Goal: Task Accomplishment & Management: Complete application form

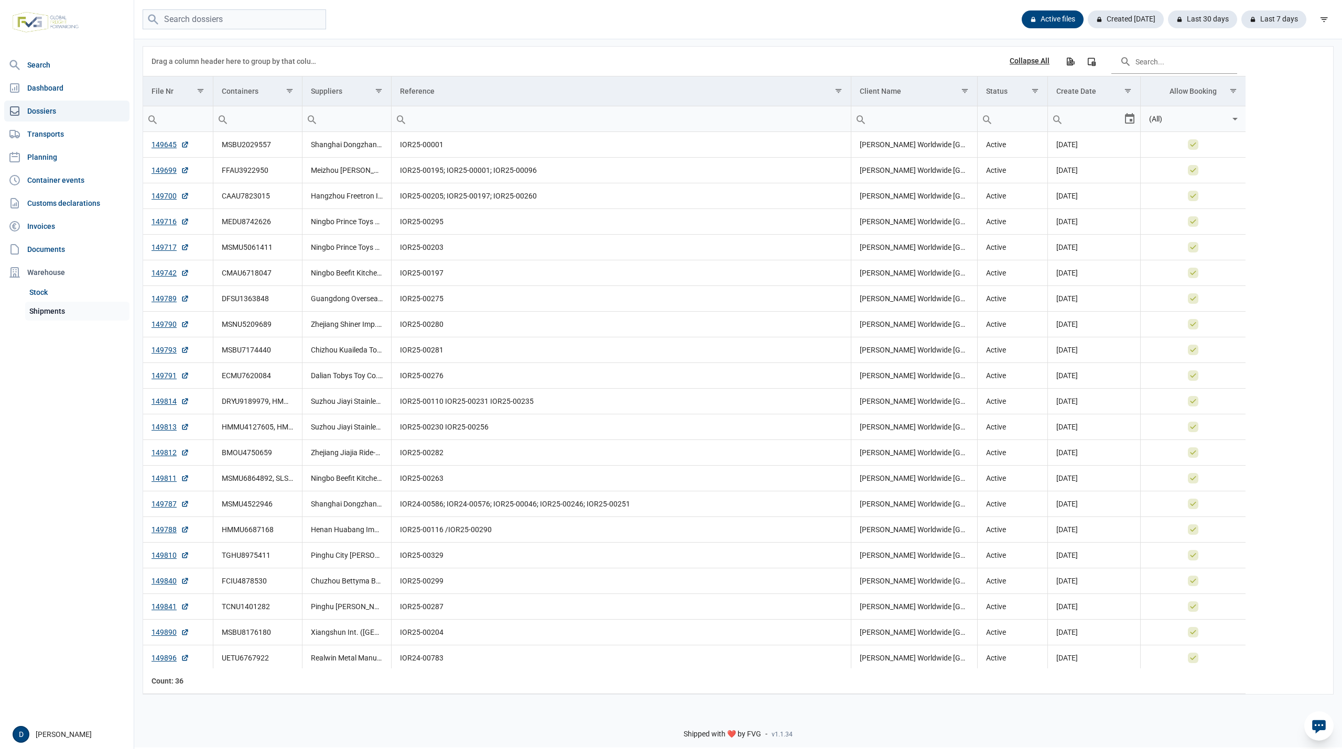
click at [52, 313] on link "Shipments" at bounding box center [77, 311] width 104 height 19
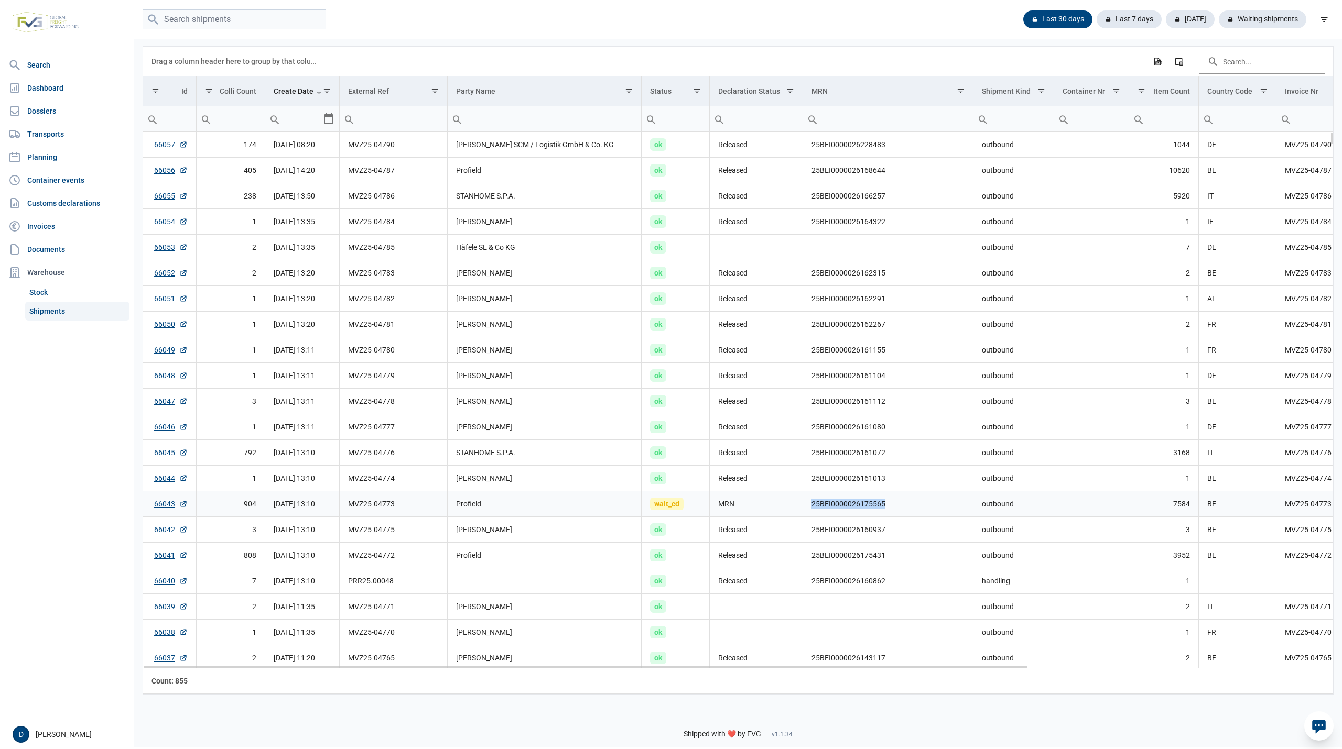
drag, startPoint x: 811, startPoint y: 508, endPoint x: 898, endPoint y: 506, distance: 87.0
click at [898, 506] on td "25BEI0000026175565" at bounding box center [888, 505] width 170 height 26
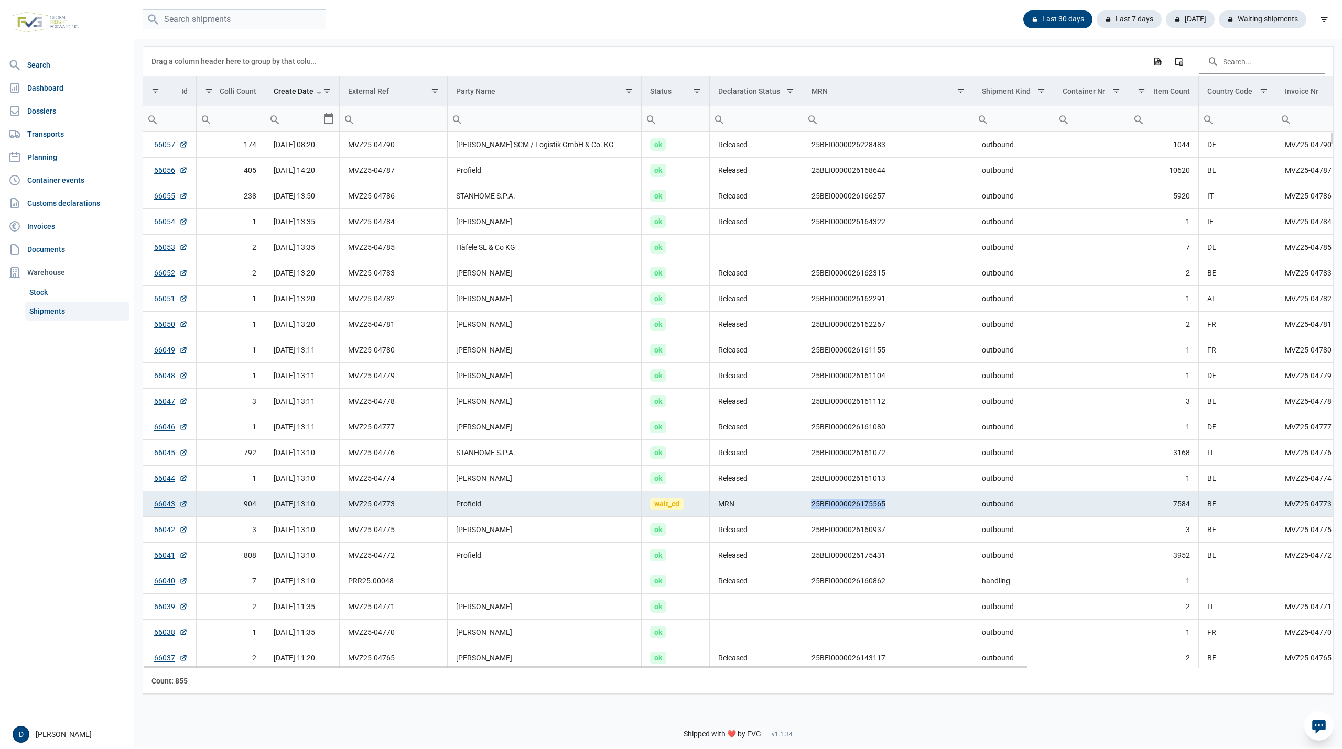
copy td "25BEI0000026175565"
click at [169, 509] on link "66043" at bounding box center [171, 504] width 34 height 10
click at [1256, 24] on div "Waiting shipments" at bounding box center [1258, 19] width 96 height 18
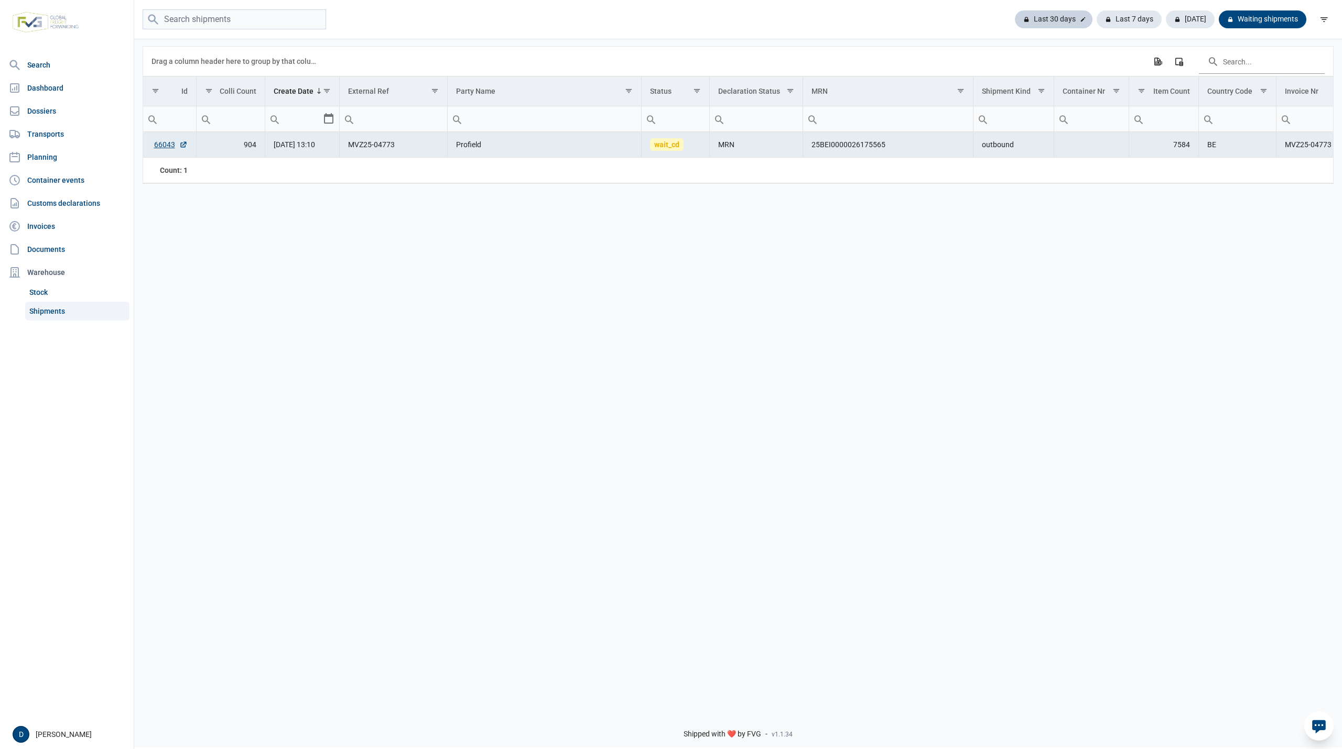
click at [1057, 12] on div "Last 30 days" at bounding box center [1054, 19] width 78 height 18
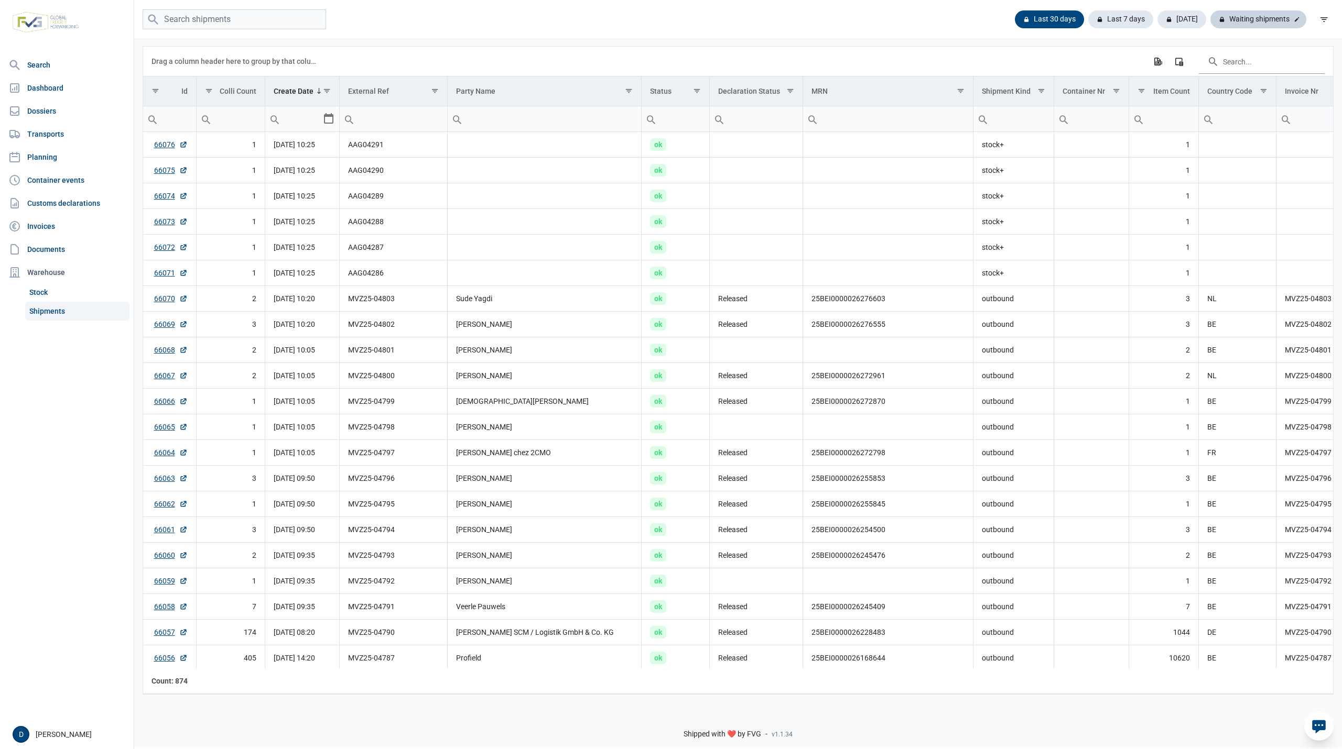
click at [1265, 15] on div "Waiting shipments" at bounding box center [1258, 19] width 96 height 18
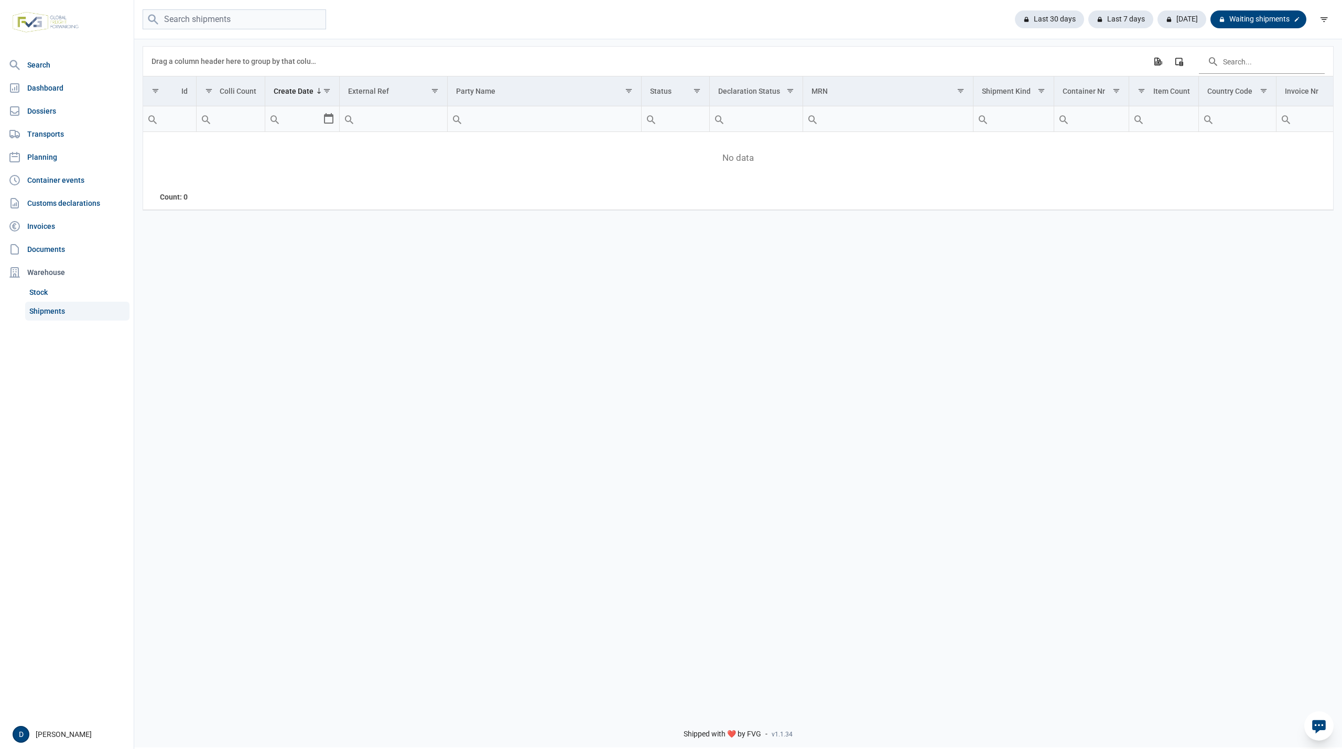
click at [1248, 21] on div "Waiting shipments" at bounding box center [1258, 19] width 96 height 18
click at [1052, 16] on div "Last 30 days" at bounding box center [1054, 19] width 78 height 18
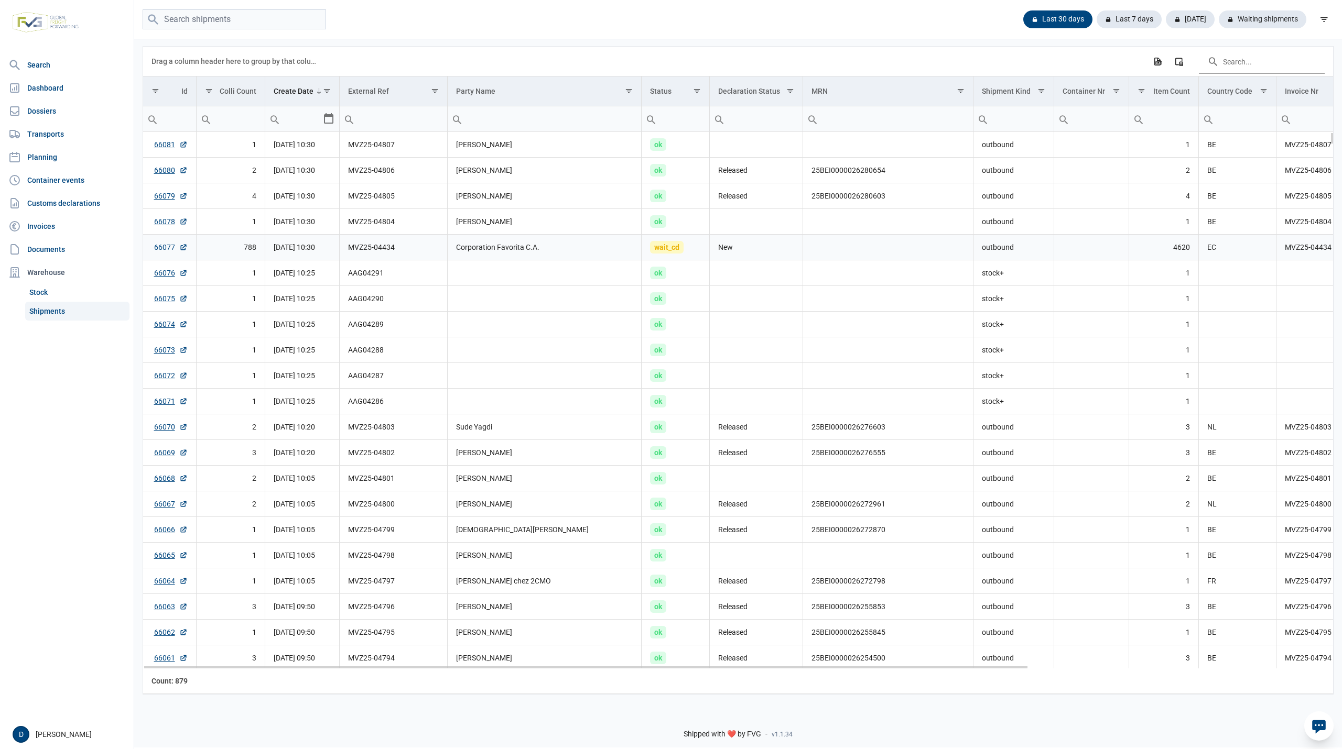
click at [165, 248] on link "66077" at bounding box center [171, 247] width 34 height 10
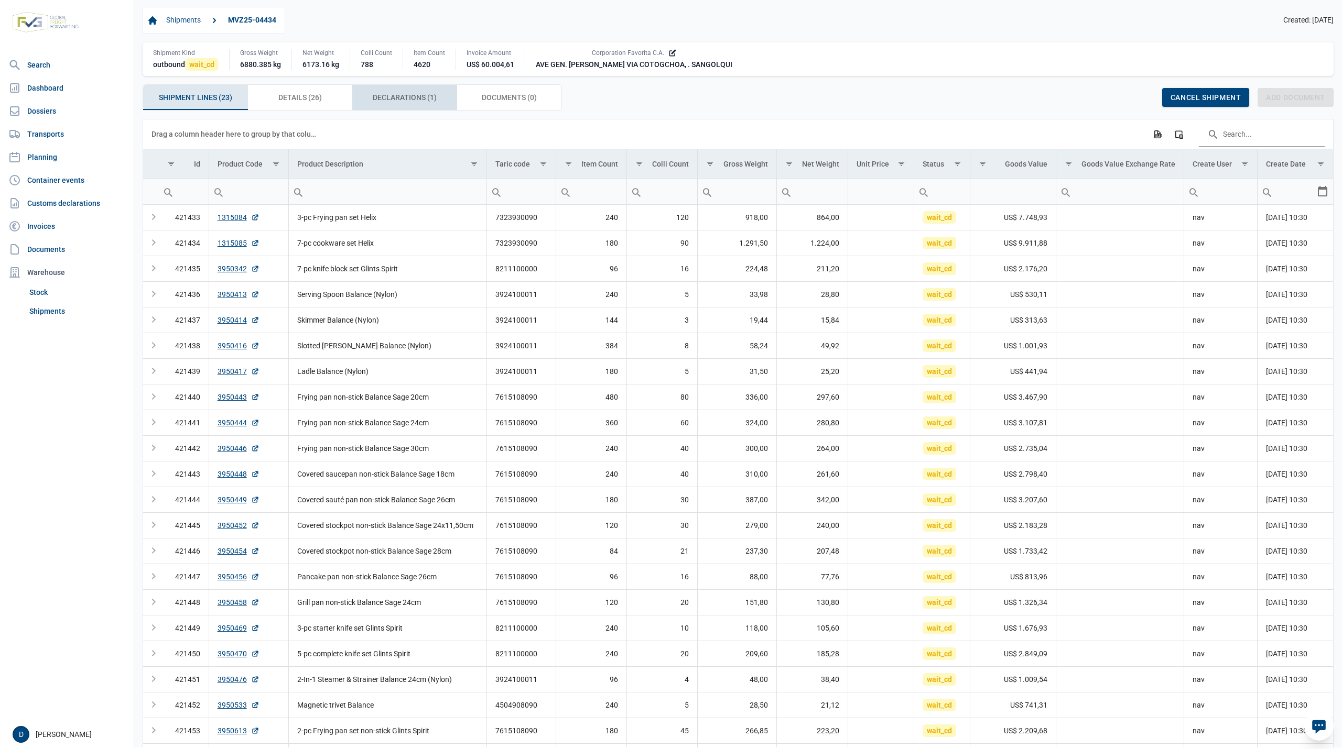
click at [397, 101] on span "Declarations (1) Declarations (1)" at bounding box center [405, 97] width 64 height 13
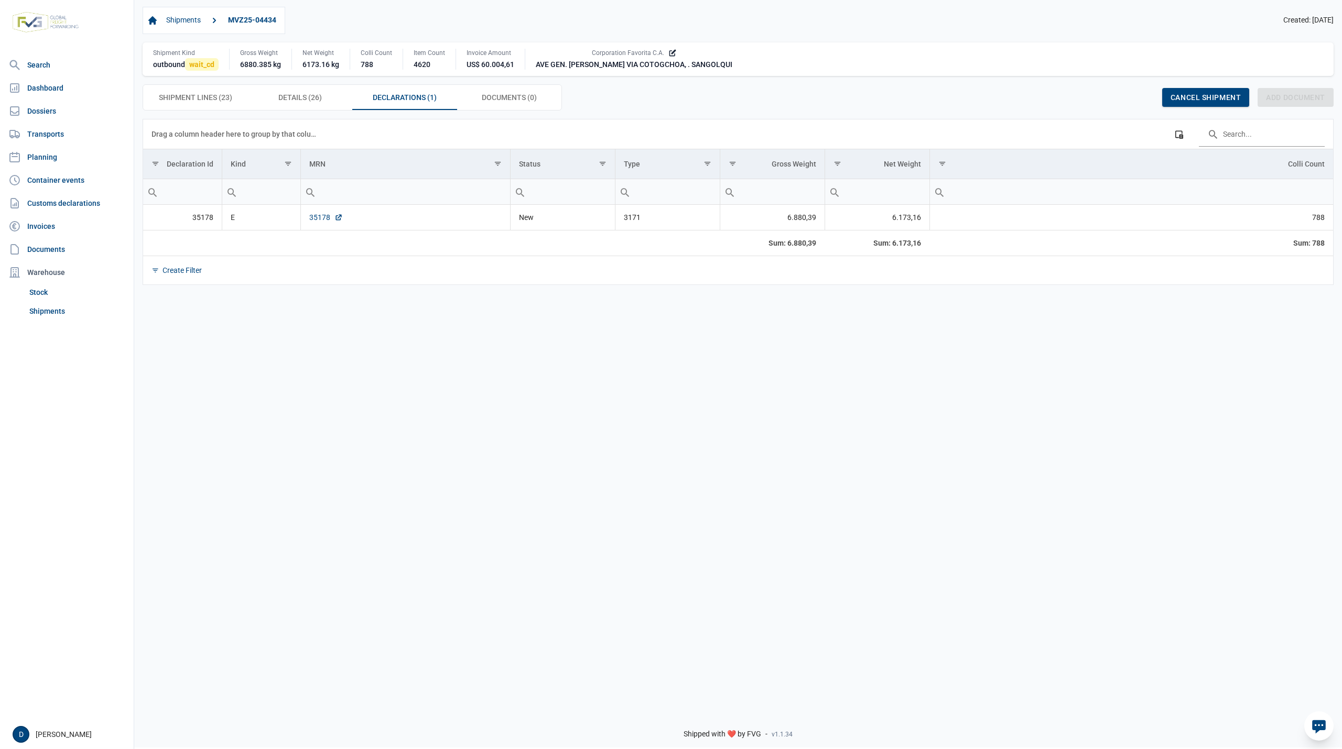
click at [320, 219] on link "35178" at bounding box center [326, 217] width 34 height 10
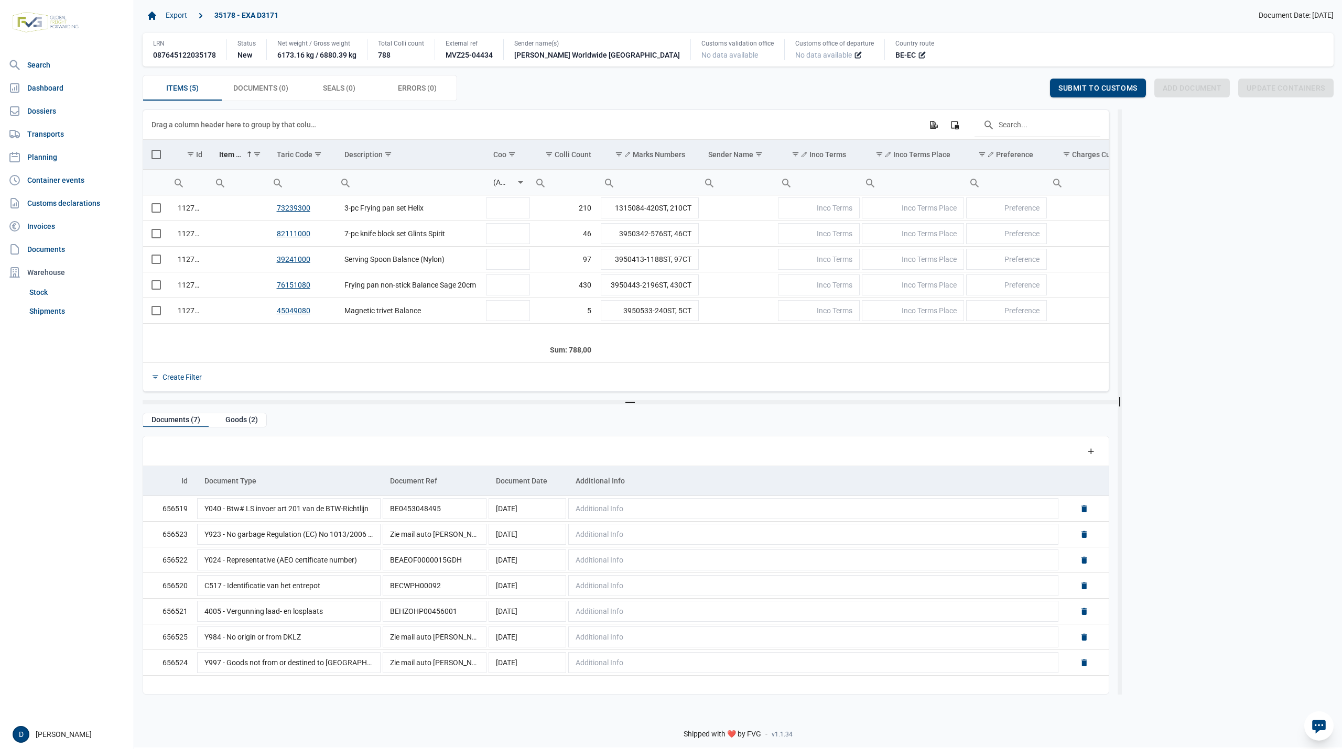
click at [154, 157] on span "Select all" at bounding box center [155, 154] width 9 height 9
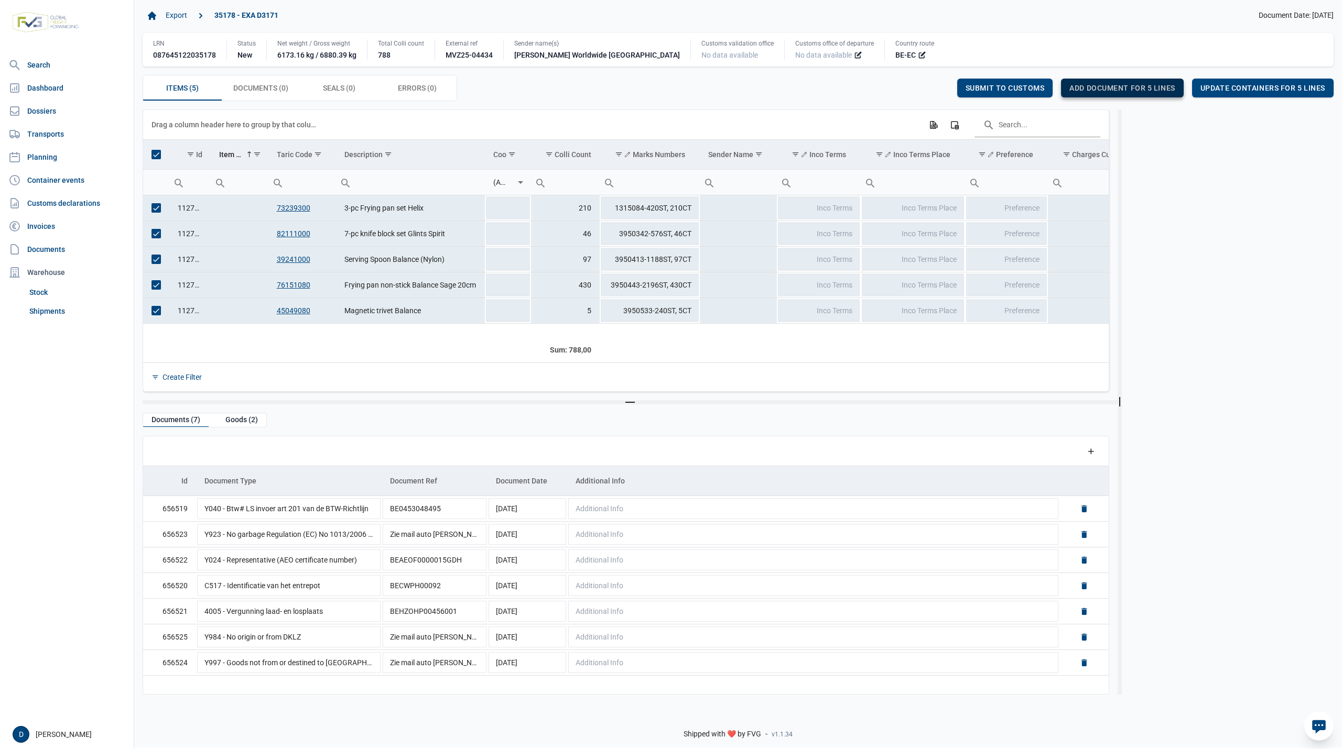
click at [1089, 88] on span "Add document for 5 lines" at bounding box center [1121, 88] width 105 height 8
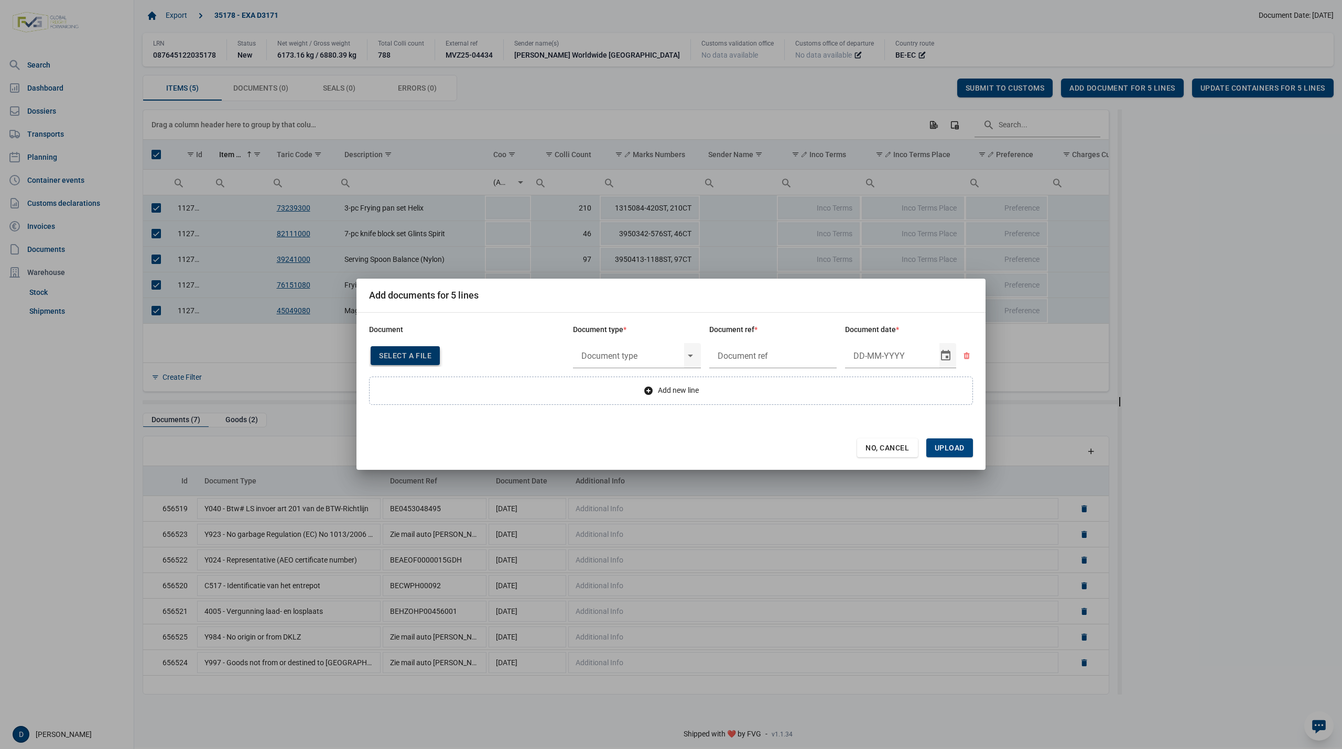
click at [405, 359] on span "Select a file" at bounding box center [405, 356] width 52 height 8
type input "Invoice VFA25-04230"
click at [690, 357] on div "Select" at bounding box center [694, 355] width 13 height 27
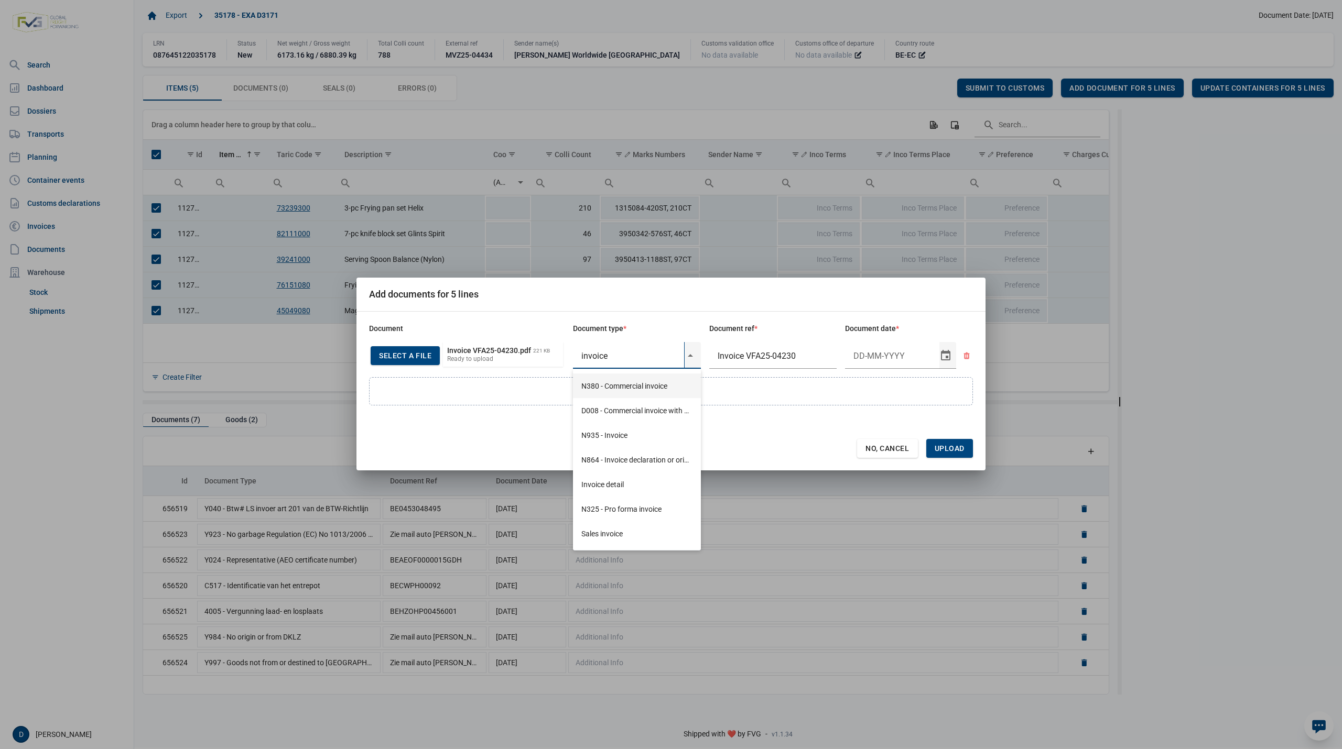
click at [636, 386] on div "N380 - Commercial invoice" at bounding box center [637, 386] width 128 height 25
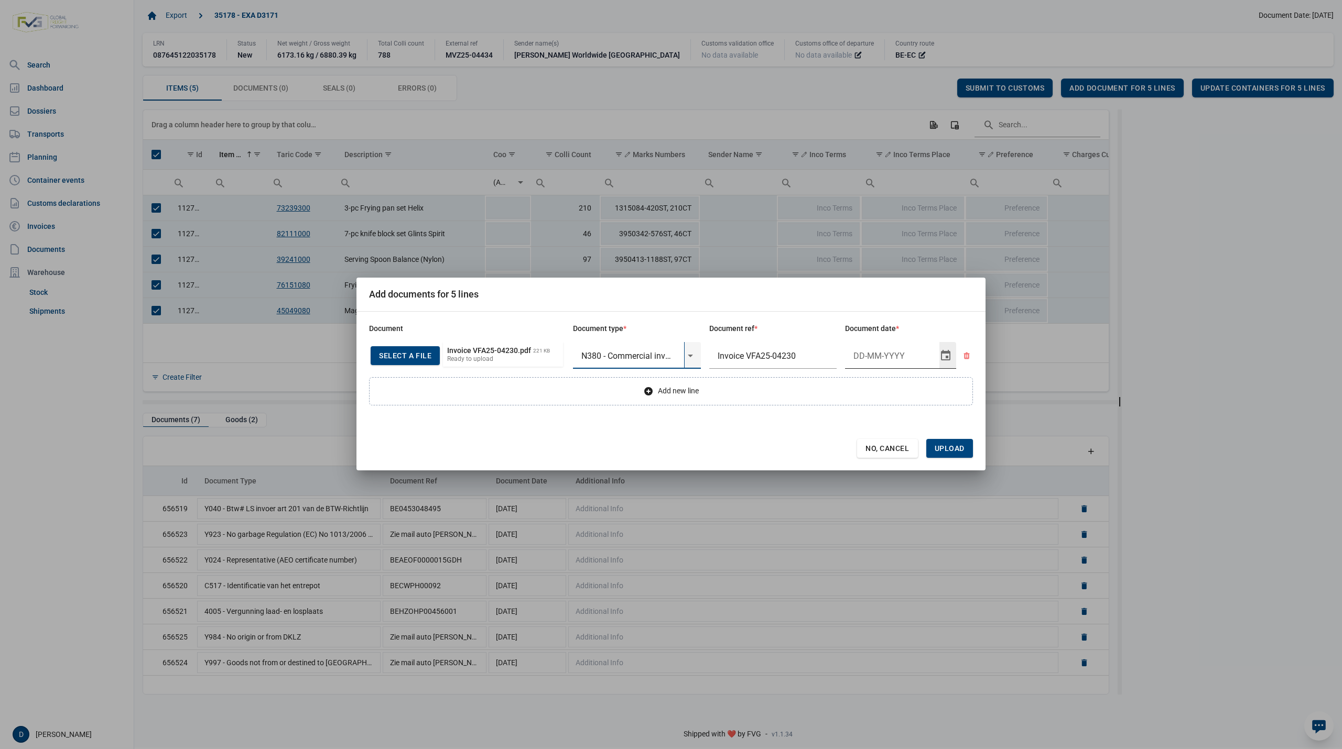
type input "N380 - Commercial invoice"
click at [872, 357] on input "Document date" at bounding box center [892, 355] width 94 height 27
type input "25-8-2025"
click at [952, 450] on span "Upload" at bounding box center [949, 448] width 30 height 8
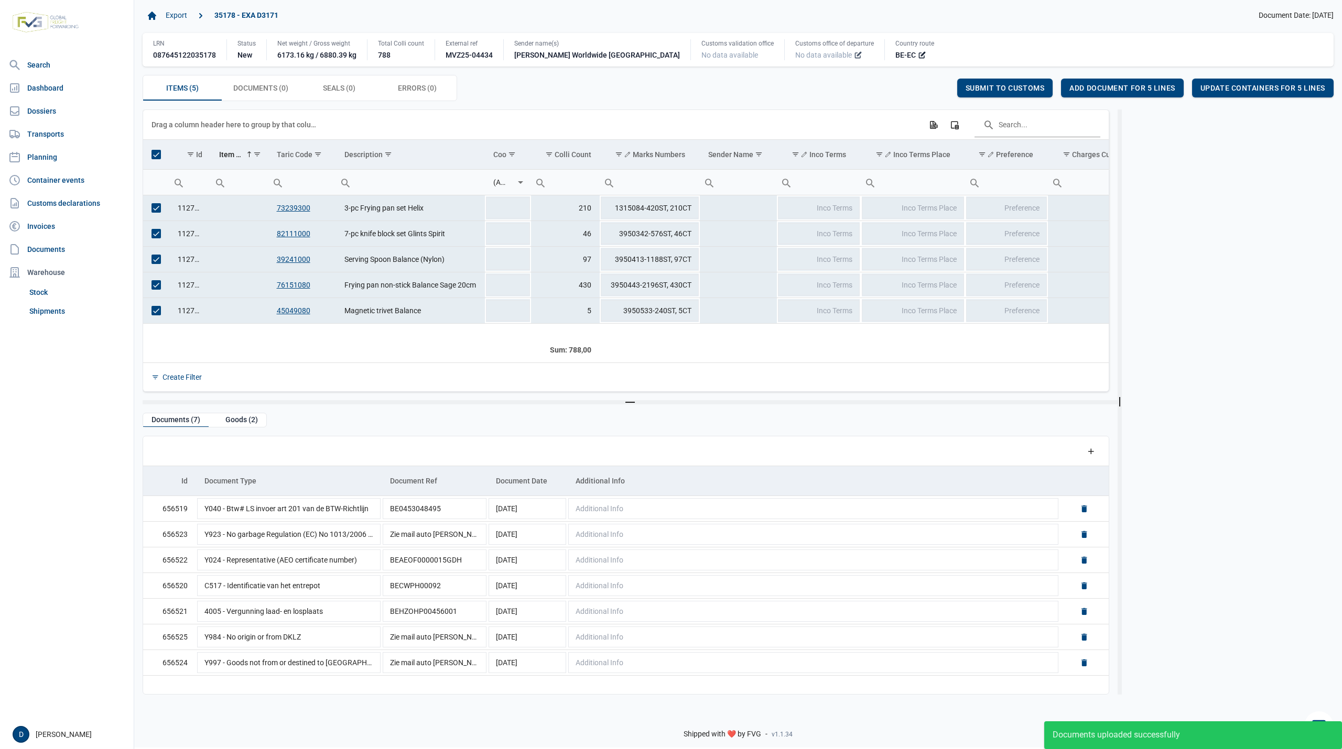
click at [854, 58] on icon at bounding box center [858, 55] width 8 height 8
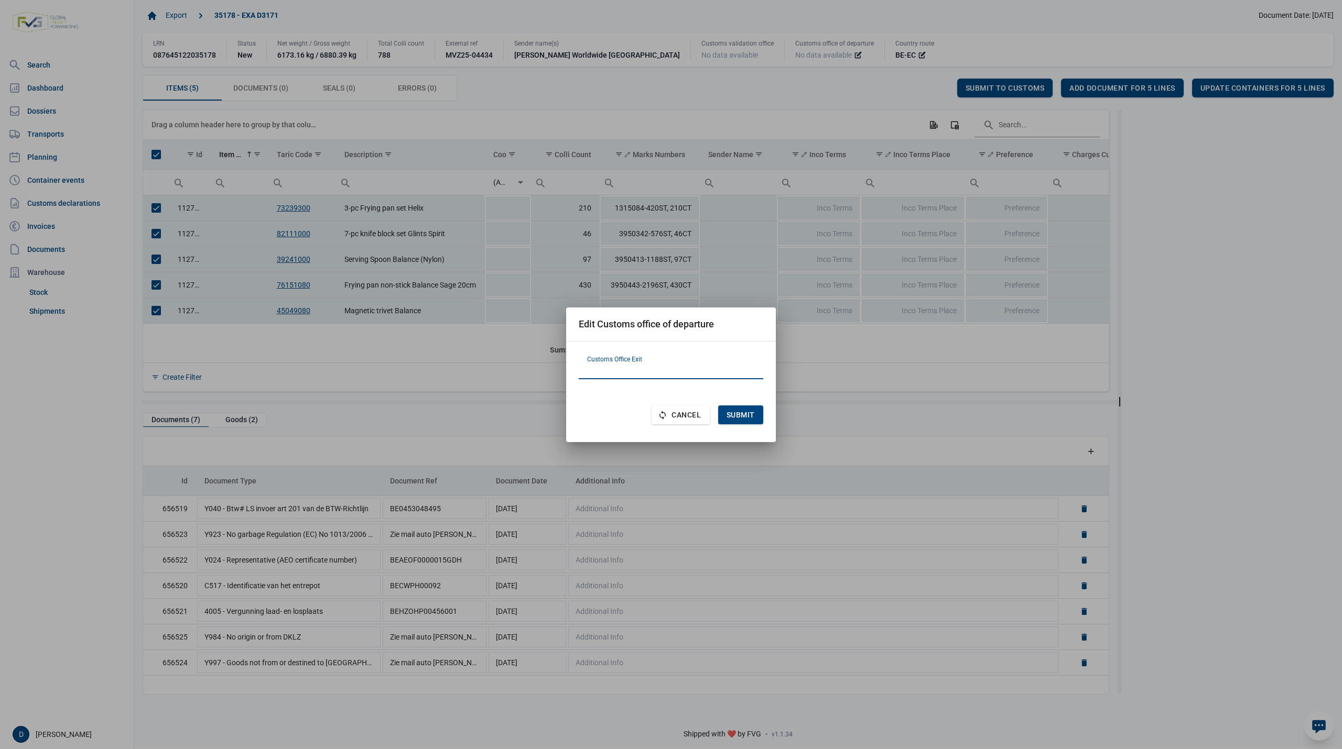
paste input "BE101000"
type input "BE101000"
click at [747, 413] on span "Submit" at bounding box center [740, 415] width 28 height 8
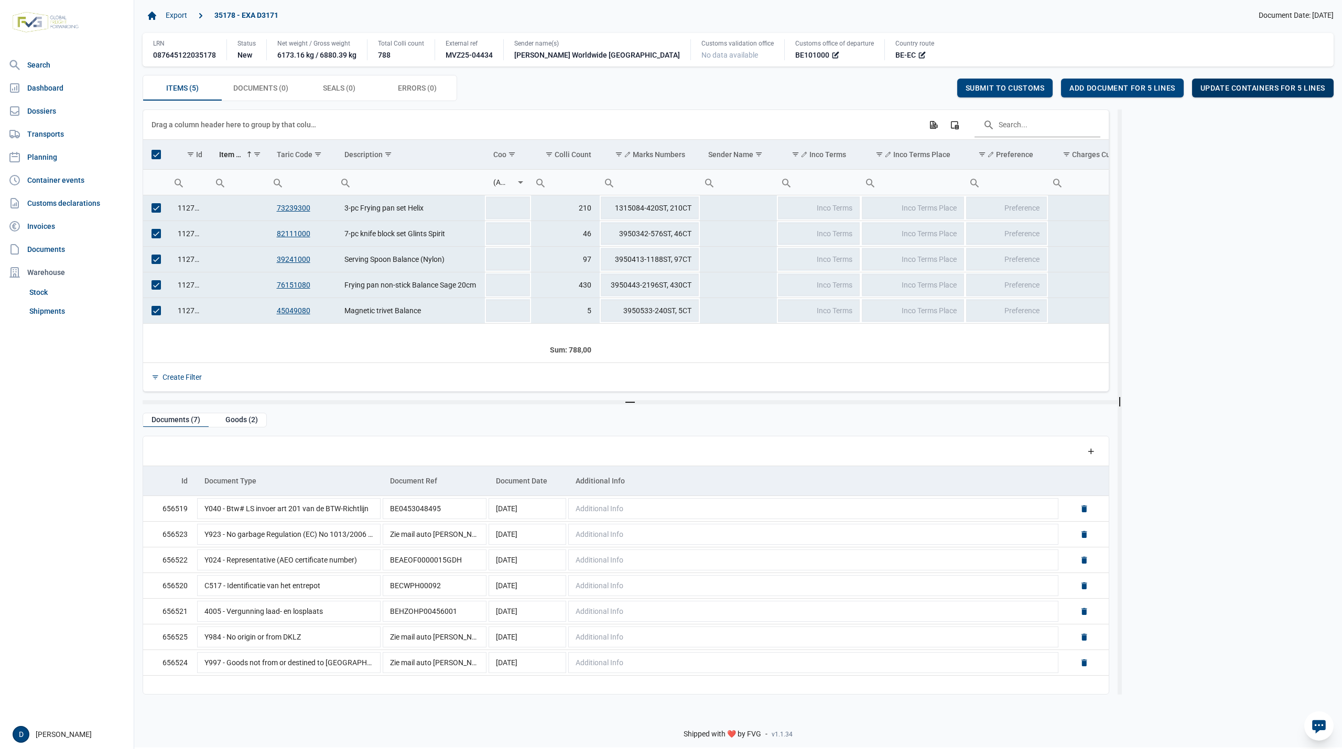
click at [1260, 88] on span "Update containers for 5 lines" at bounding box center [1262, 88] width 125 height 8
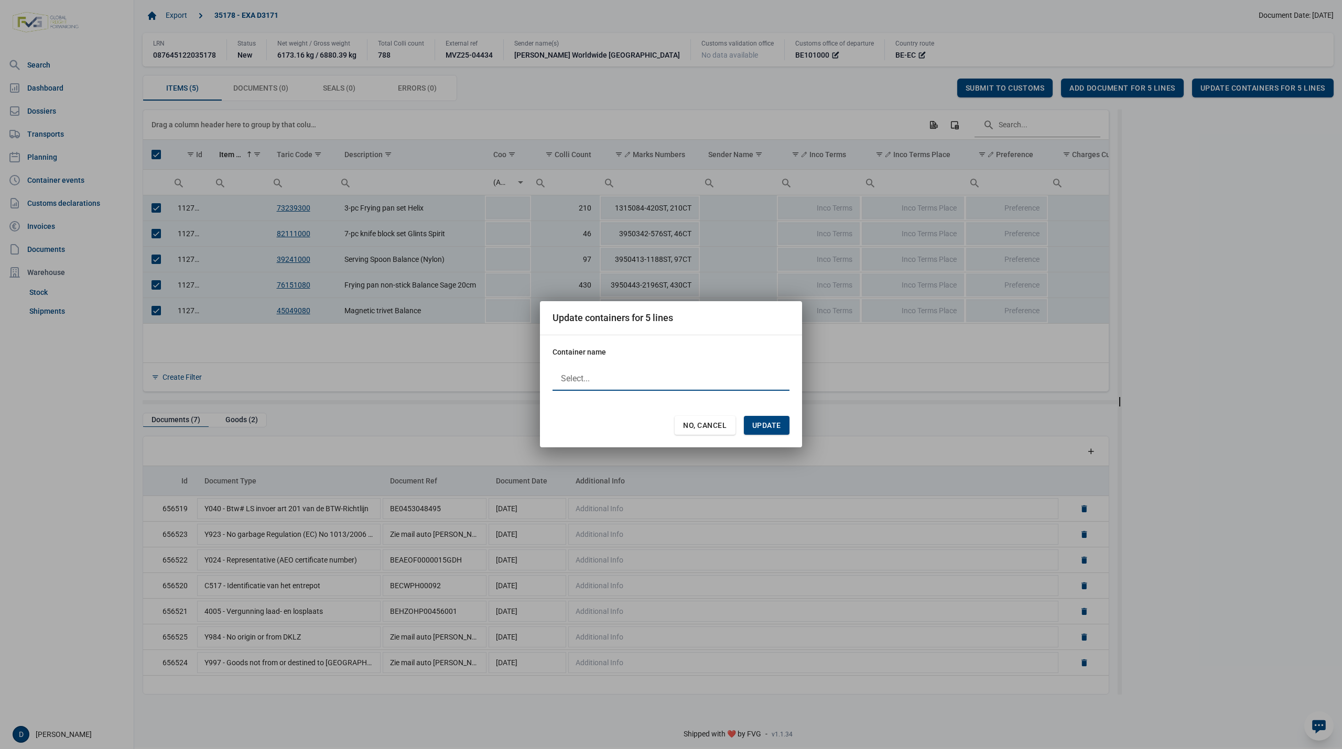
click at [607, 372] on div at bounding box center [670, 378] width 237 height 25
type input "HAMU1203898"
click at [768, 422] on span "Update" at bounding box center [766, 425] width 29 height 8
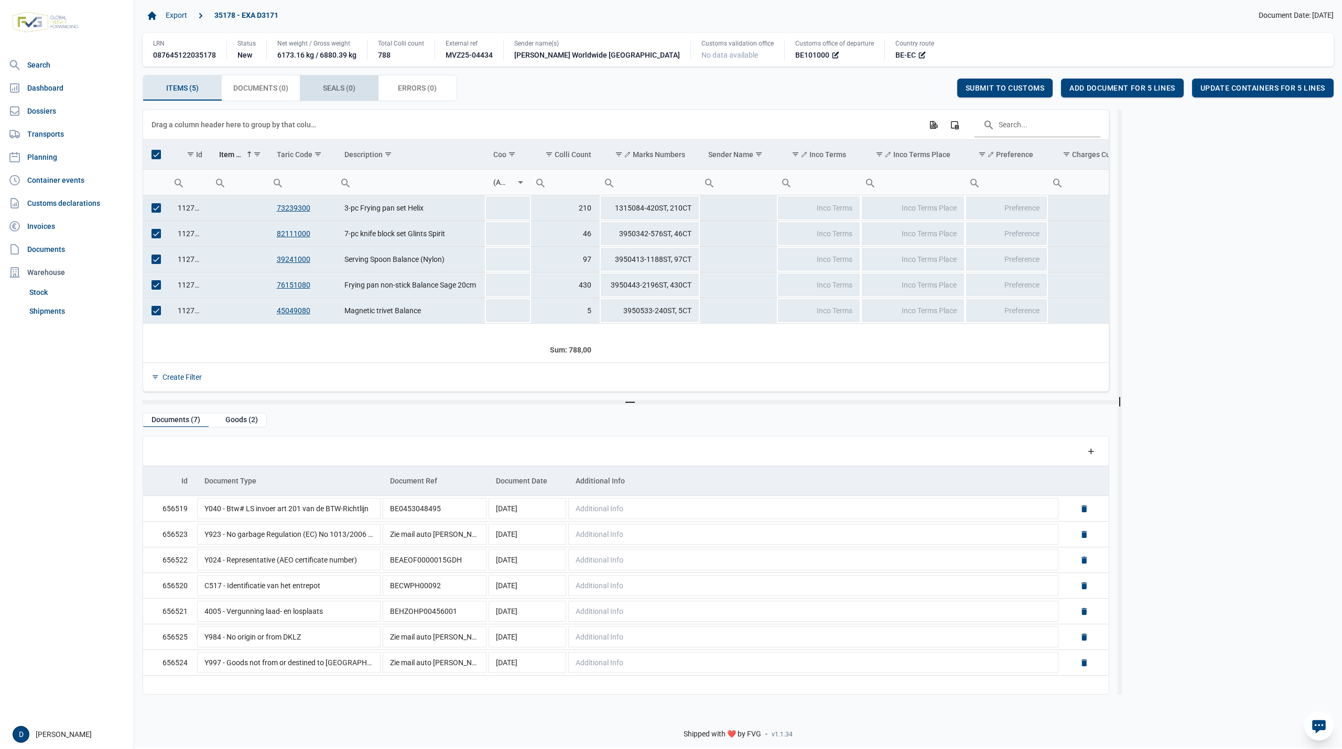
click at [336, 93] on span "Seals (0) Seals (0)" at bounding box center [339, 88] width 32 height 13
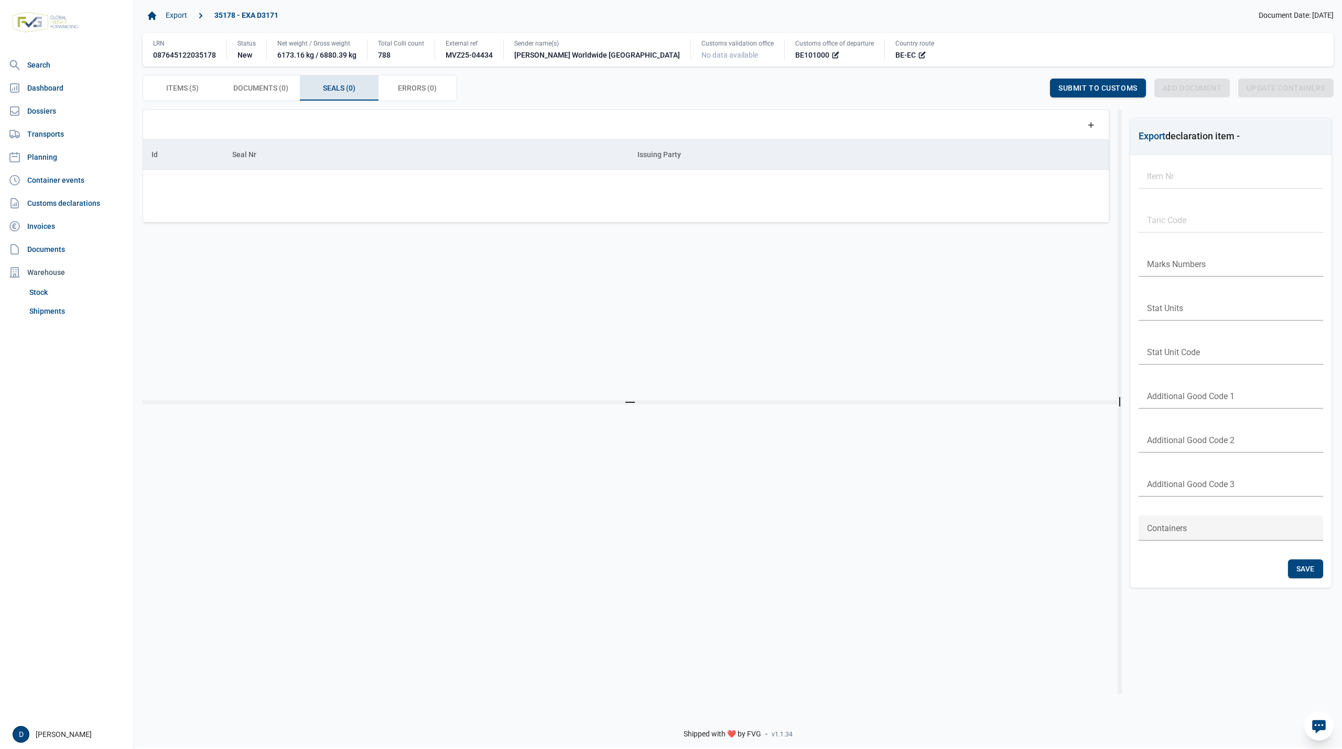
click at [302, 204] on div "Data grid with 0 rows and 3 columns" at bounding box center [625, 196] width 965 height 52
click at [1088, 125] on icon "Add a row" at bounding box center [1090, 124] width 9 height 9
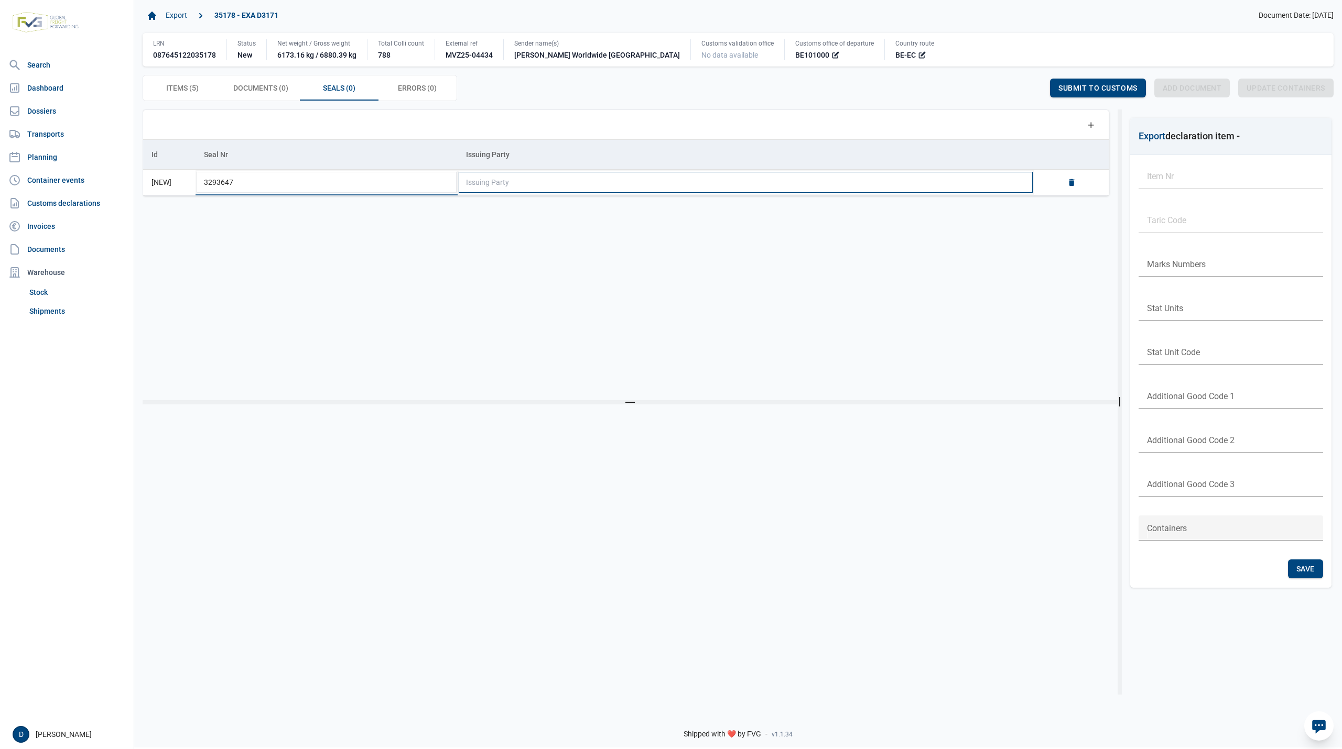
type input "3293647"
click at [749, 183] on td "Issuing Party" at bounding box center [745, 183] width 576 height 26
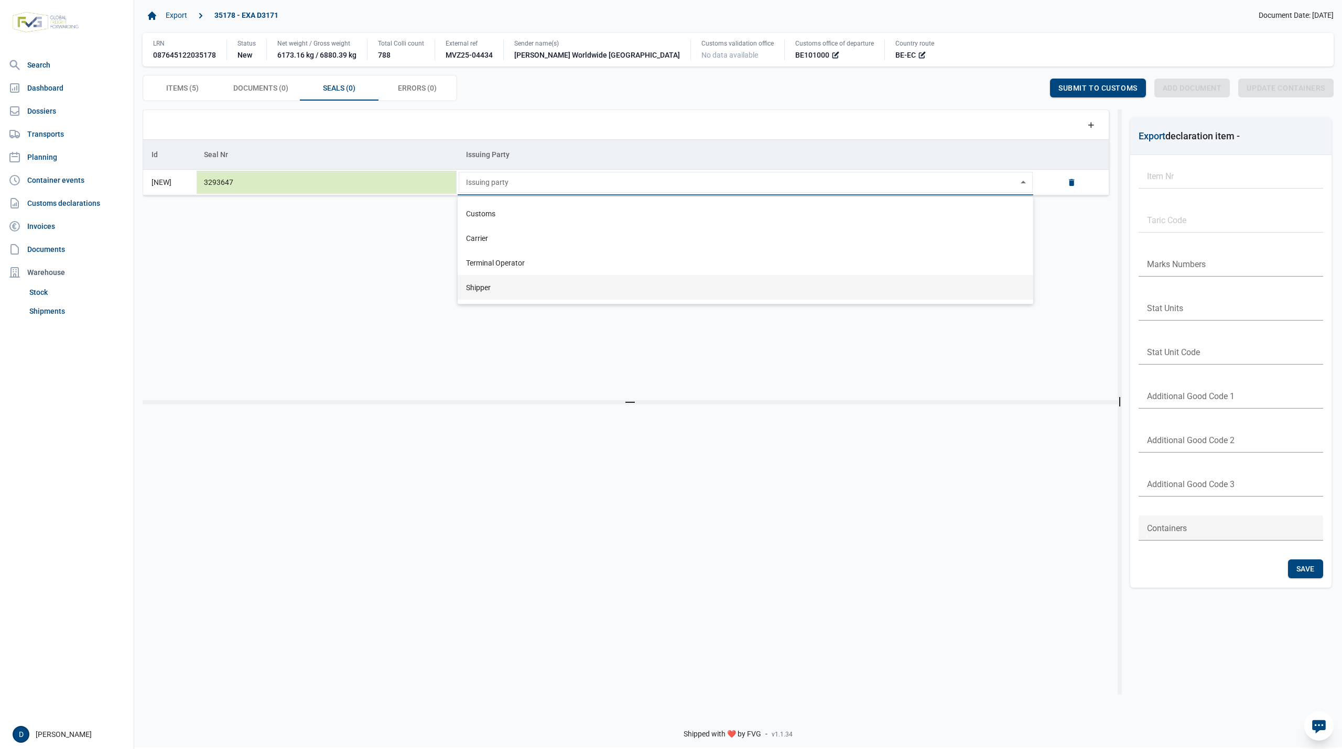
click at [472, 279] on div "Shipper" at bounding box center [744, 287] width 575 height 25
type input "Shipper"
click at [898, 153] on td "Issuing Party" at bounding box center [745, 155] width 576 height 30
click at [1017, 88] on span "Save" at bounding box center [1024, 88] width 18 height 8
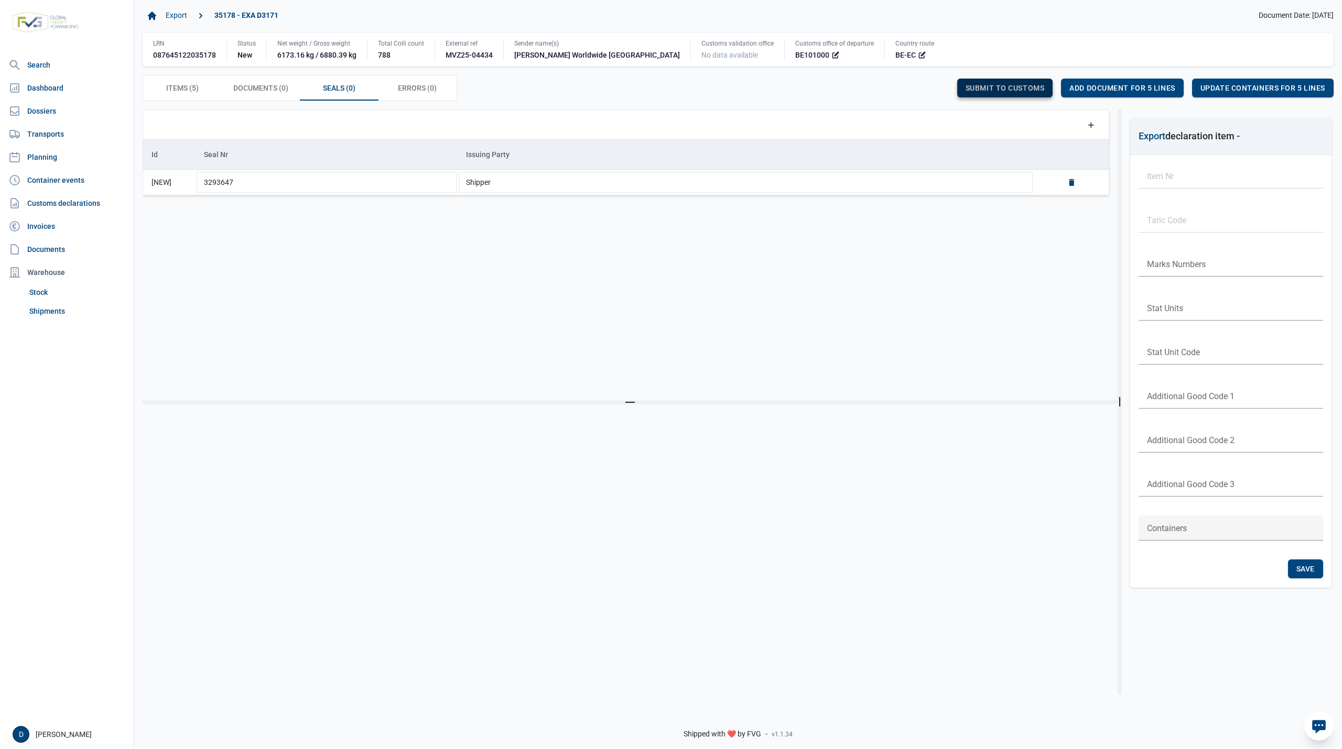
click at [1003, 86] on span "Submit to customs" at bounding box center [1004, 88] width 79 height 8
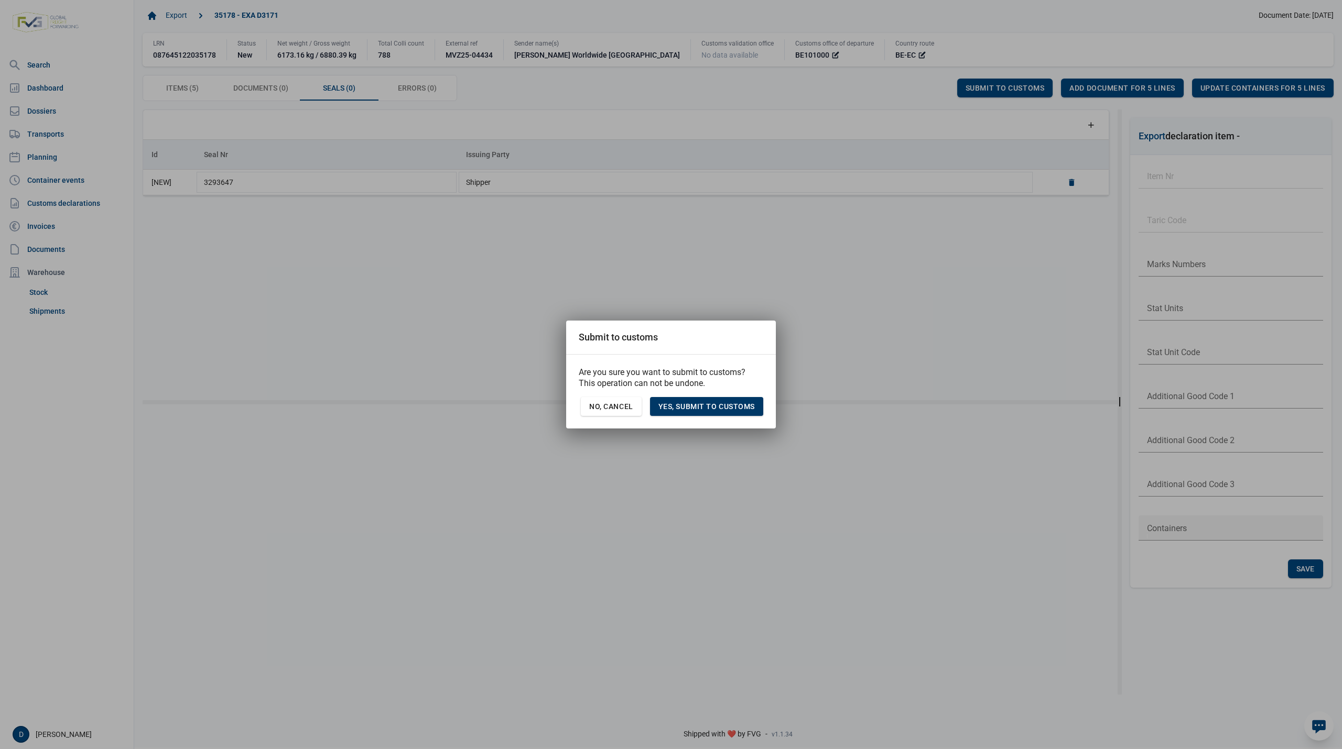
click at [711, 404] on span "Yes, Submit to customs" at bounding box center [706, 406] width 96 height 8
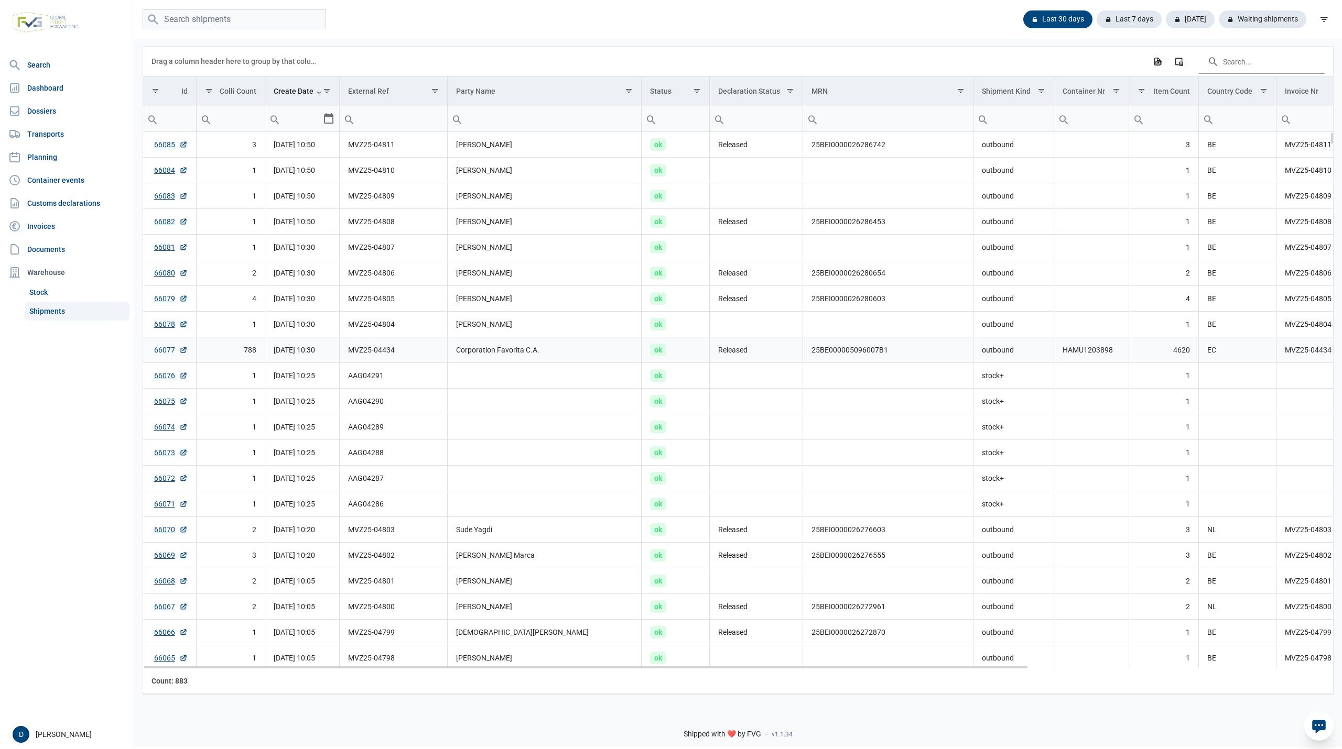
click at [159, 348] on link "66077" at bounding box center [171, 350] width 34 height 10
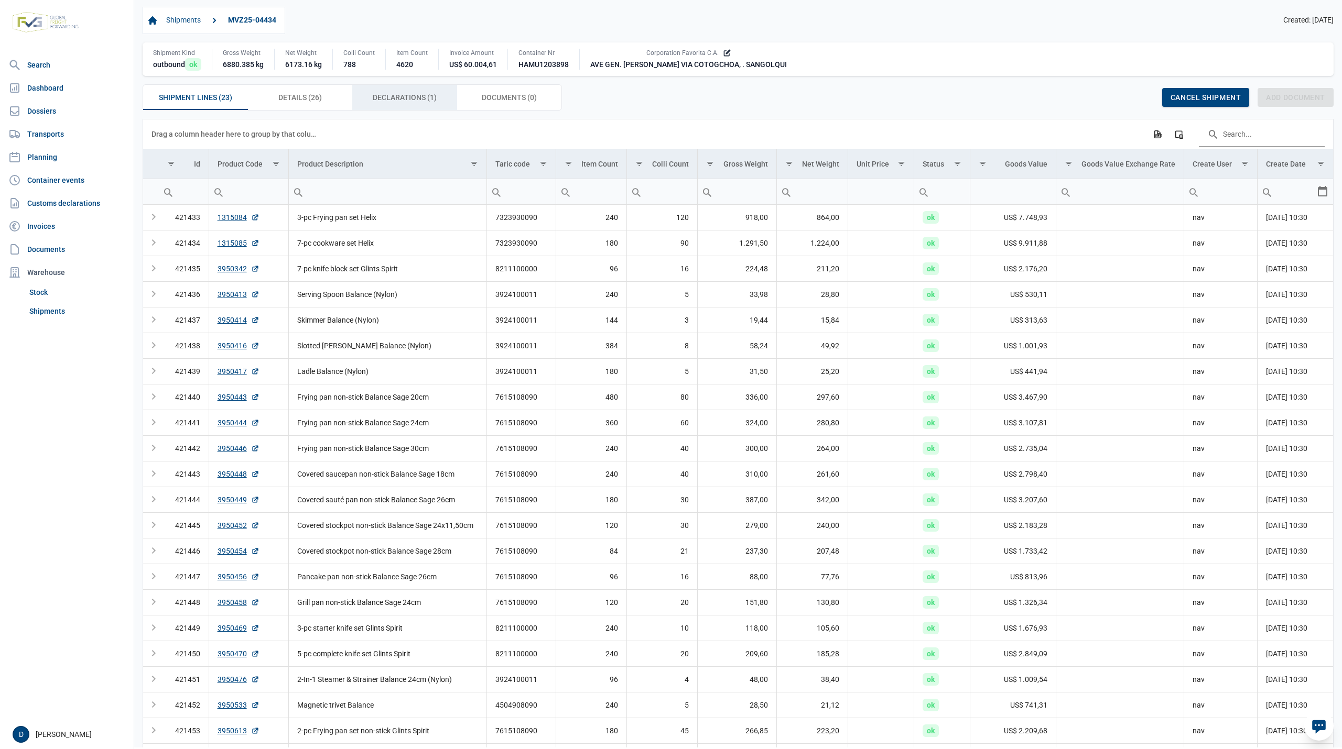
click at [409, 95] on span "Declarations (1) Declarations (1)" at bounding box center [405, 97] width 64 height 13
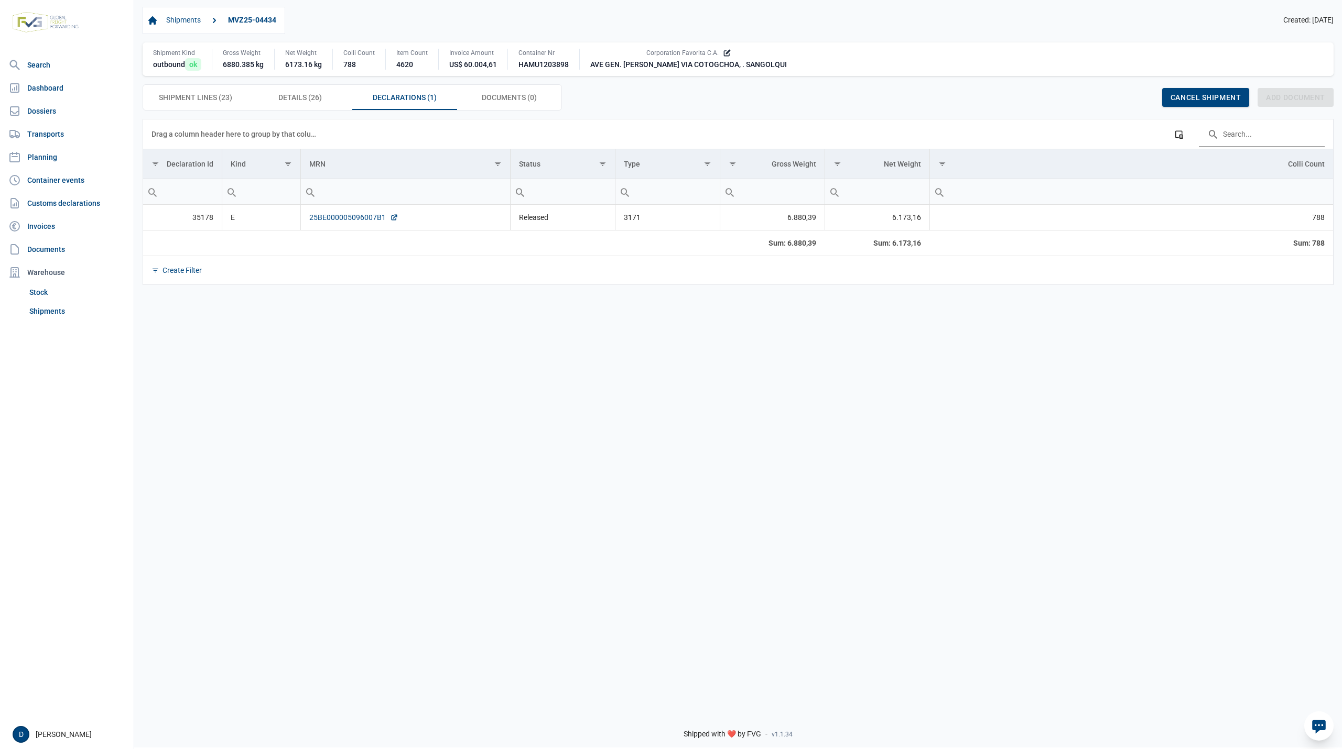
click at [345, 217] on link "25BE000005096007B1" at bounding box center [353, 217] width 89 height 10
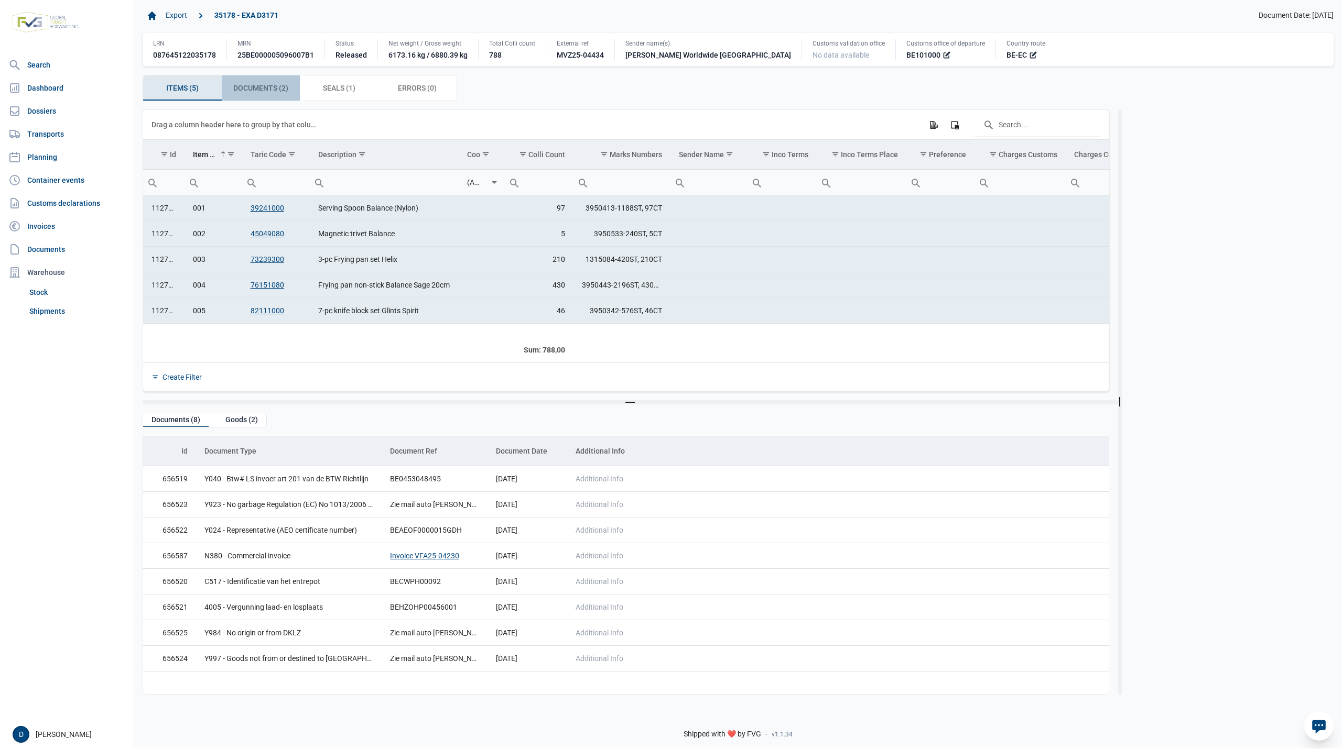
click at [266, 90] on span "Documents (2) Documents (2)" at bounding box center [260, 88] width 55 height 13
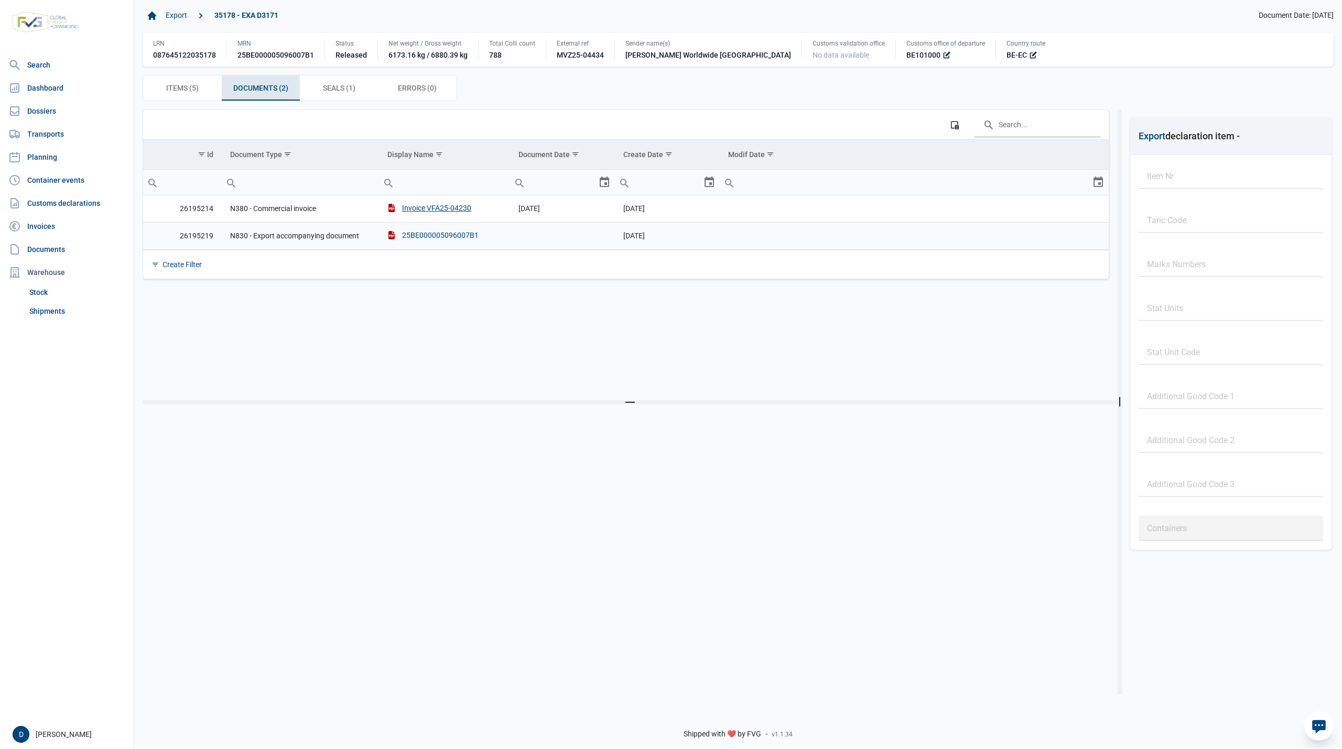
click at [443, 235] on div "25BE000005096007B1" at bounding box center [432, 235] width 91 height 10
